Goal: Task Accomplishment & Management: Manage account settings

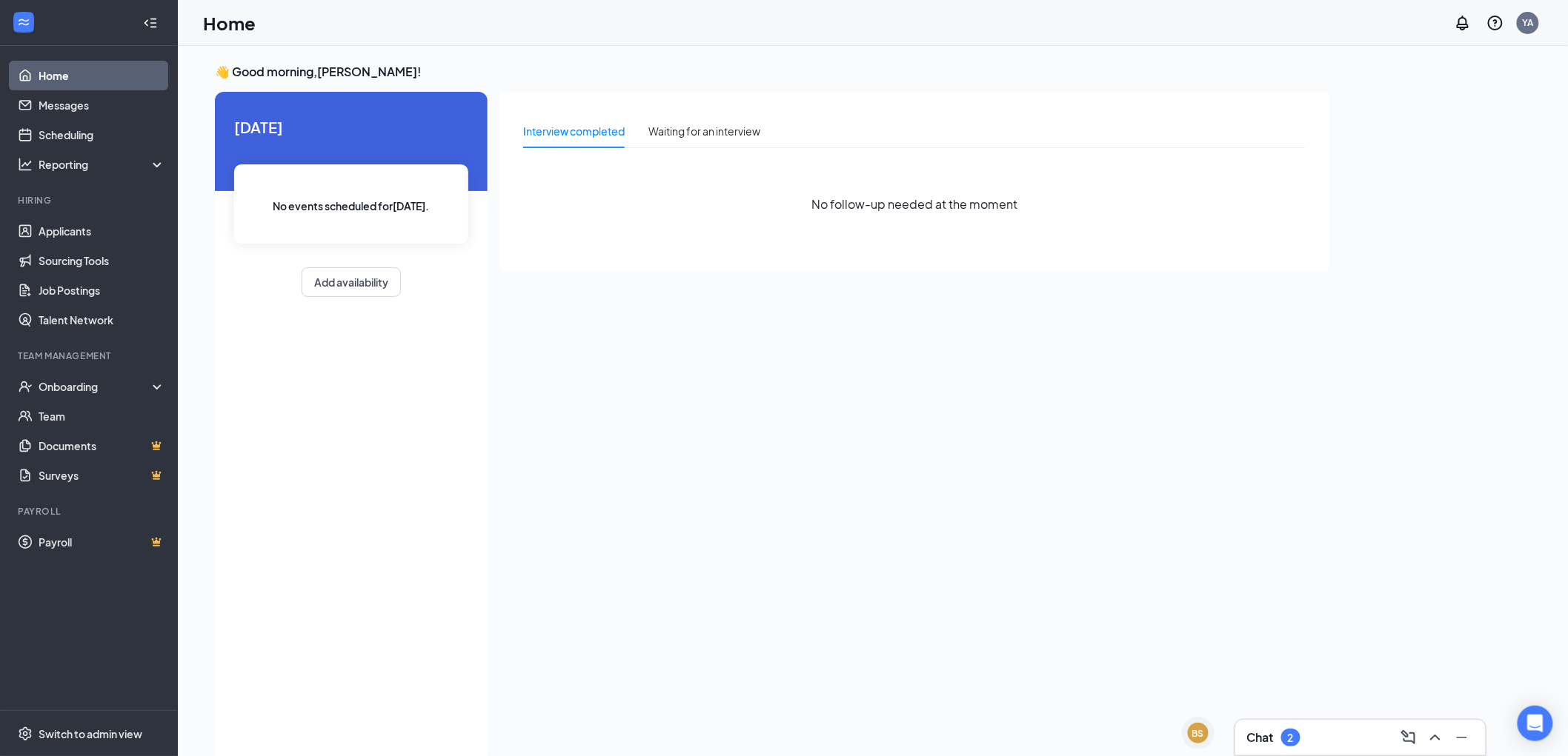
click at [1367, 737] on div "Chat 2" at bounding box center [1361, 737] width 227 height 24
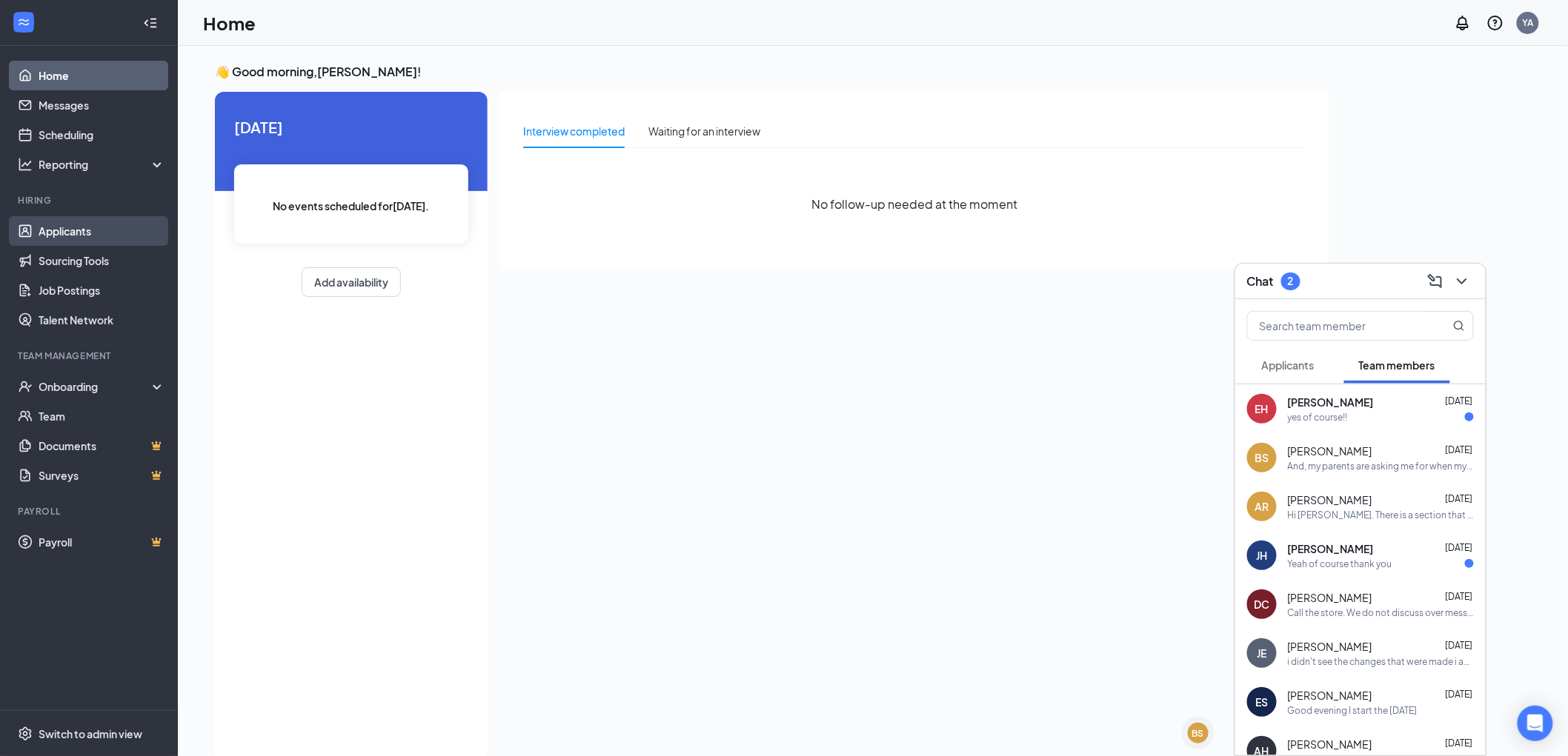
click at [83, 239] on link "Applicants" at bounding box center [102, 231] width 126 height 30
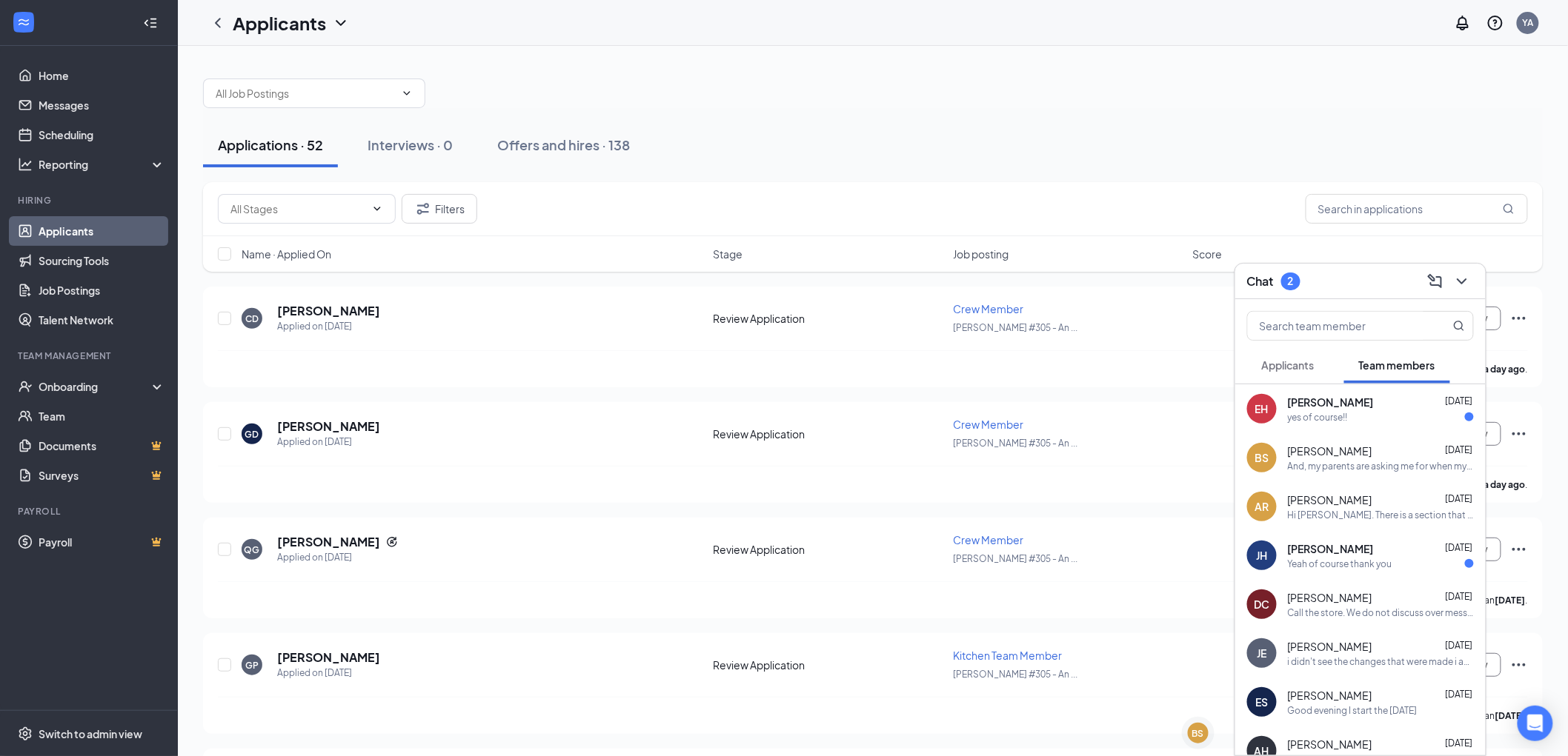
click at [1183, 79] on div at bounding box center [873, 86] width 1340 height 44
click at [1373, 277] on div "Chat 2" at bounding box center [1361, 280] width 227 height 23
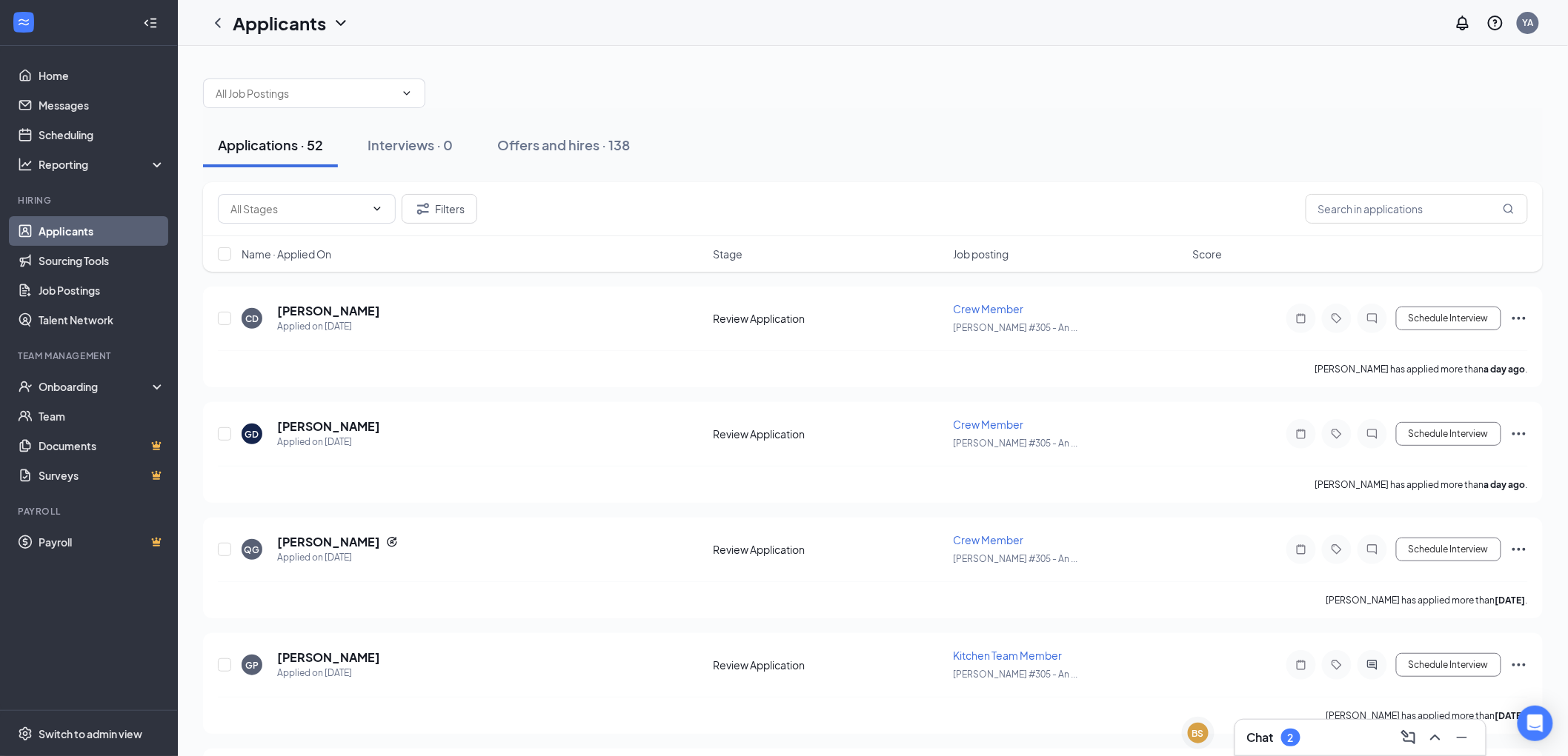
click at [1134, 101] on div at bounding box center [873, 86] width 1340 height 44
click at [1352, 737] on div "Chat 2" at bounding box center [1361, 737] width 227 height 24
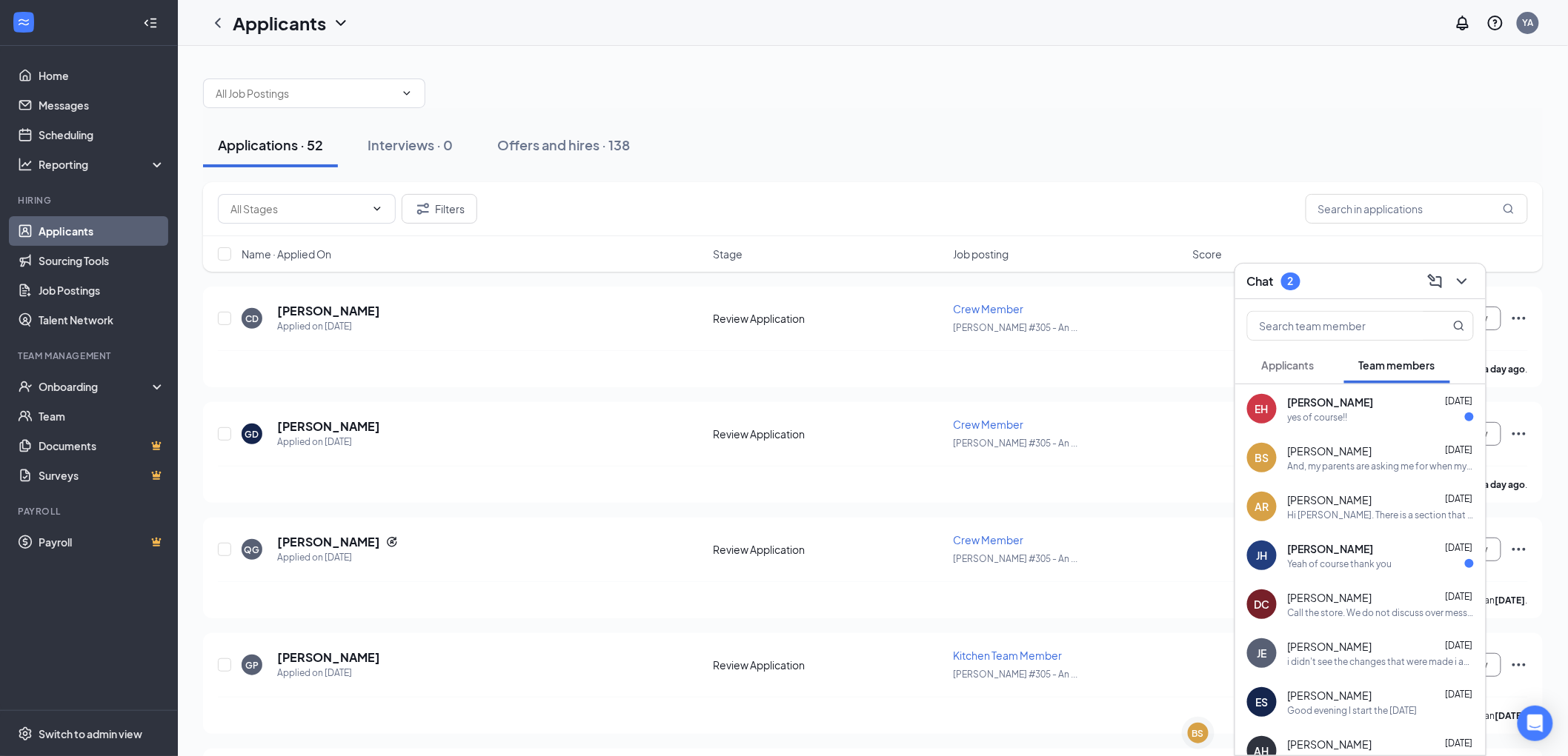
click at [1094, 71] on div at bounding box center [873, 86] width 1340 height 44
click at [887, 114] on div "Applications · 52 Interviews · 0 Offers and hires · 138" at bounding box center [873, 145] width 1340 height 74
